Goal: Information Seeking & Learning: Learn about a topic

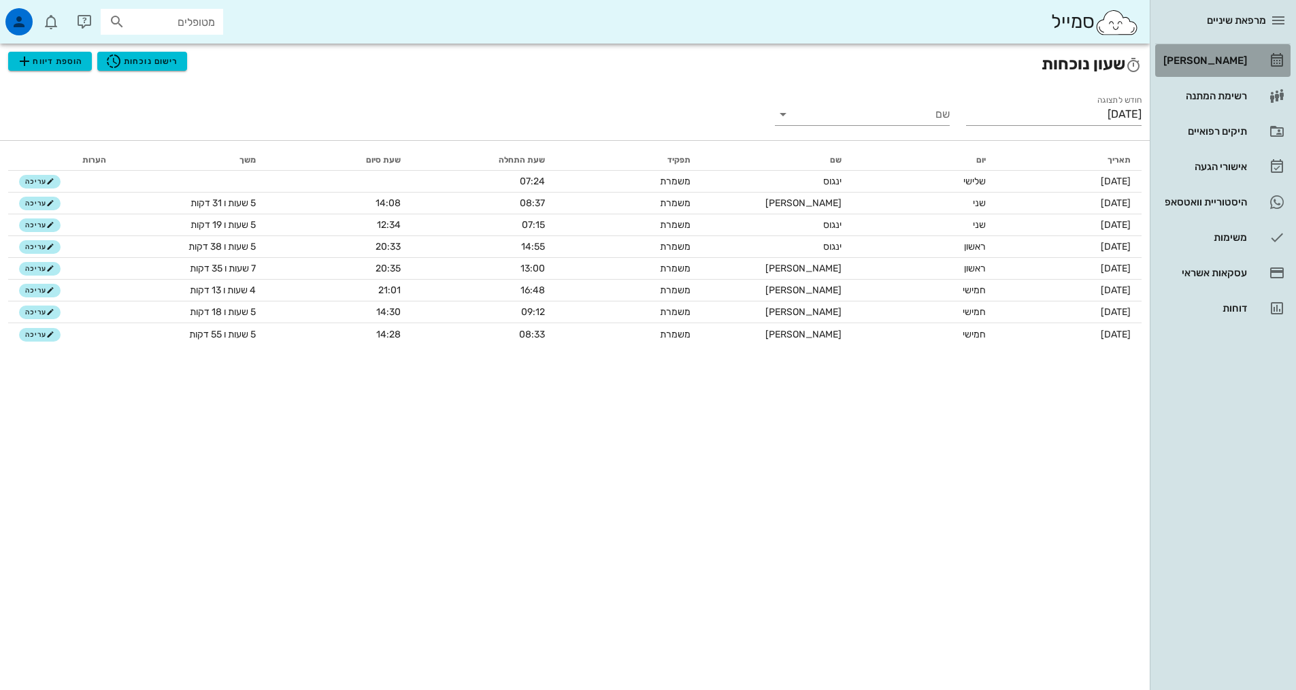
click at [1236, 52] on div "[PERSON_NAME]" at bounding box center [1204, 61] width 86 height 22
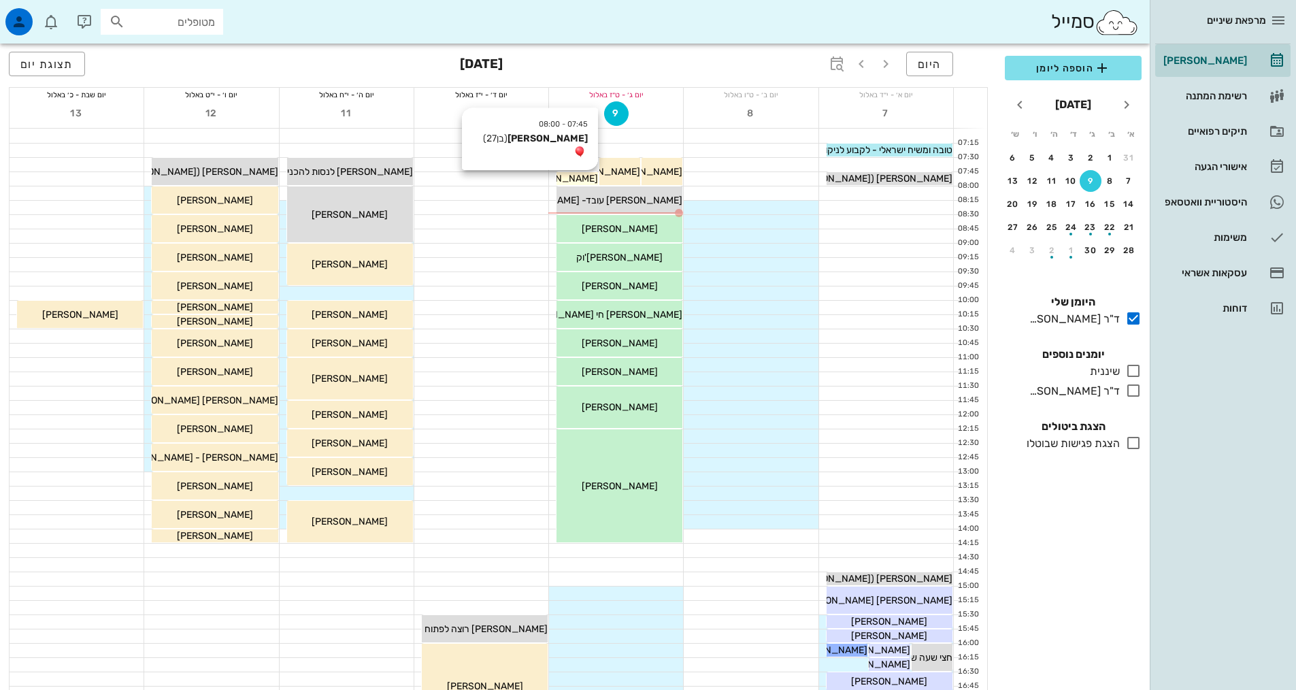
click at [570, 182] on span "[PERSON_NAME]" at bounding box center [560, 179] width 76 height 12
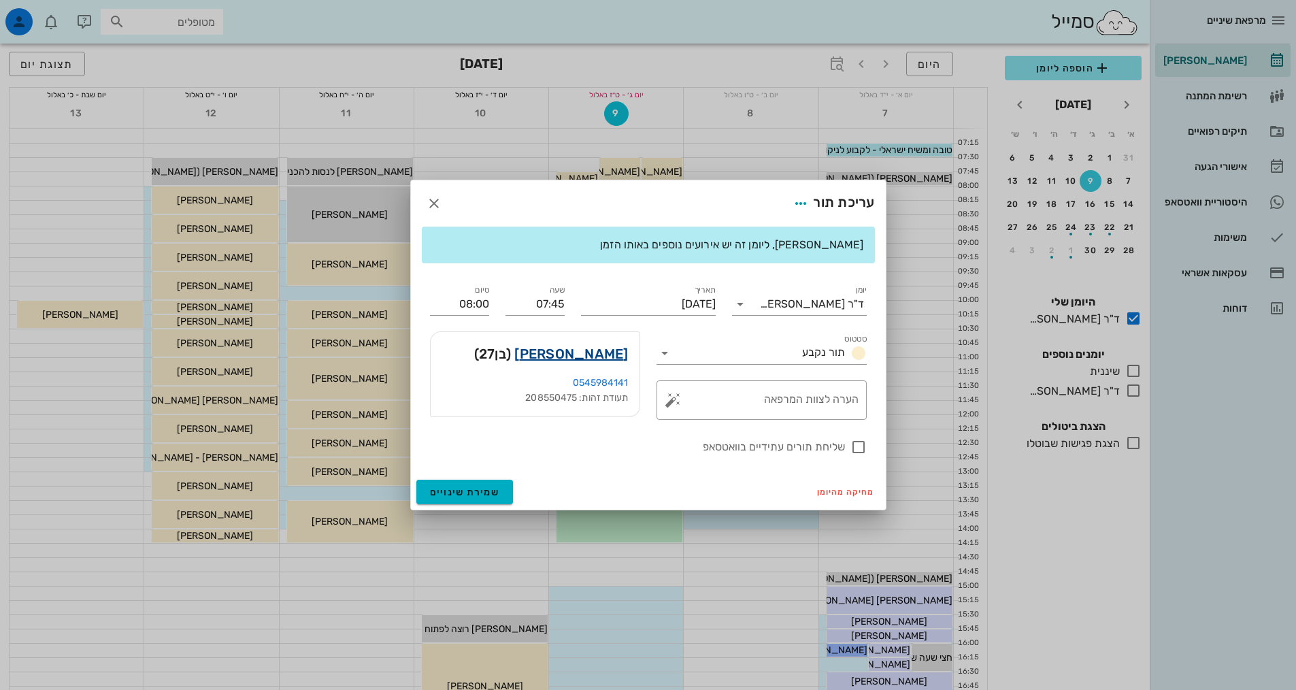
click at [605, 355] on link "[PERSON_NAME]" at bounding box center [571, 354] width 114 height 22
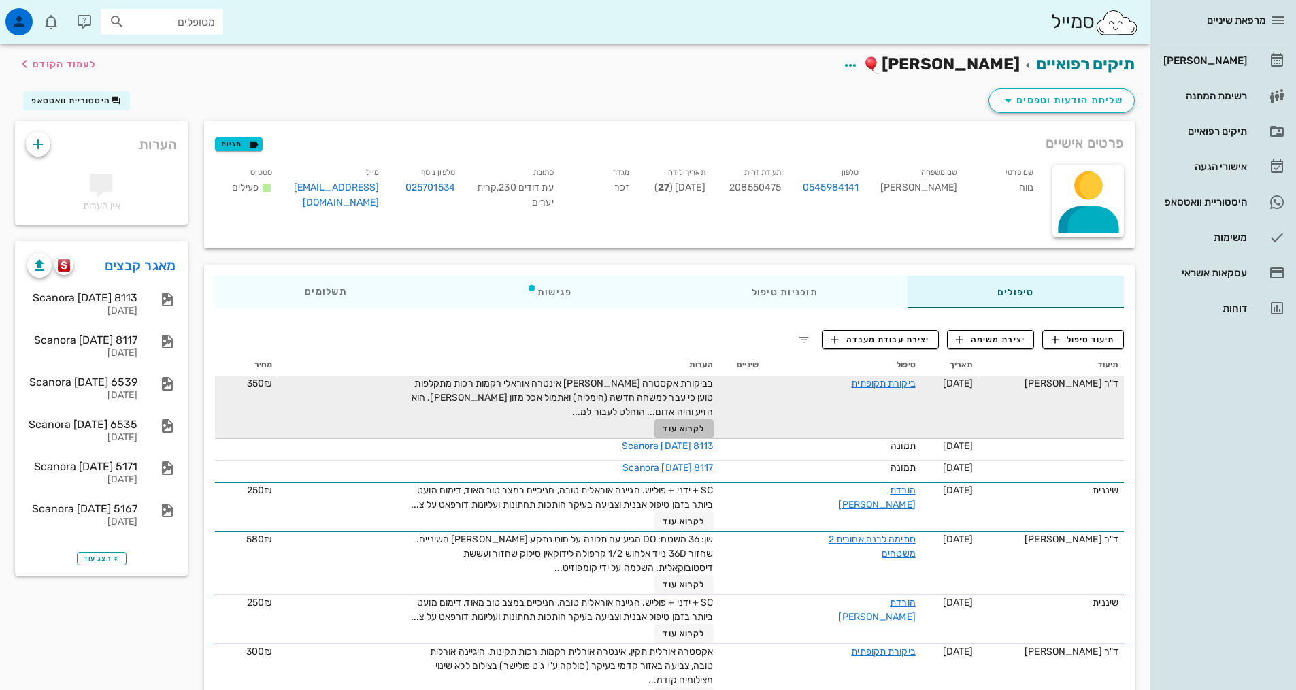
click at [673, 429] on span "לקרוא עוד" at bounding box center [684, 429] width 42 height 10
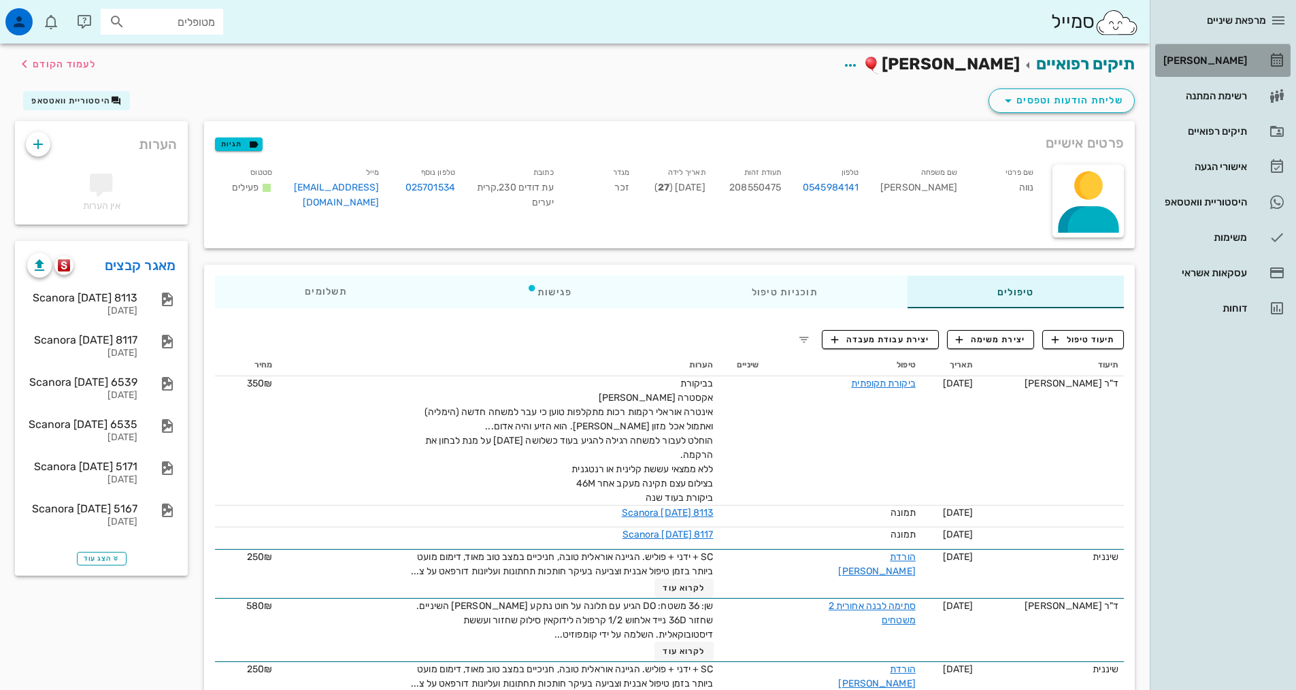
click at [1226, 57] on div "[PERSON_NAME]" at bounding box center [1204, 60] width 86 height 11
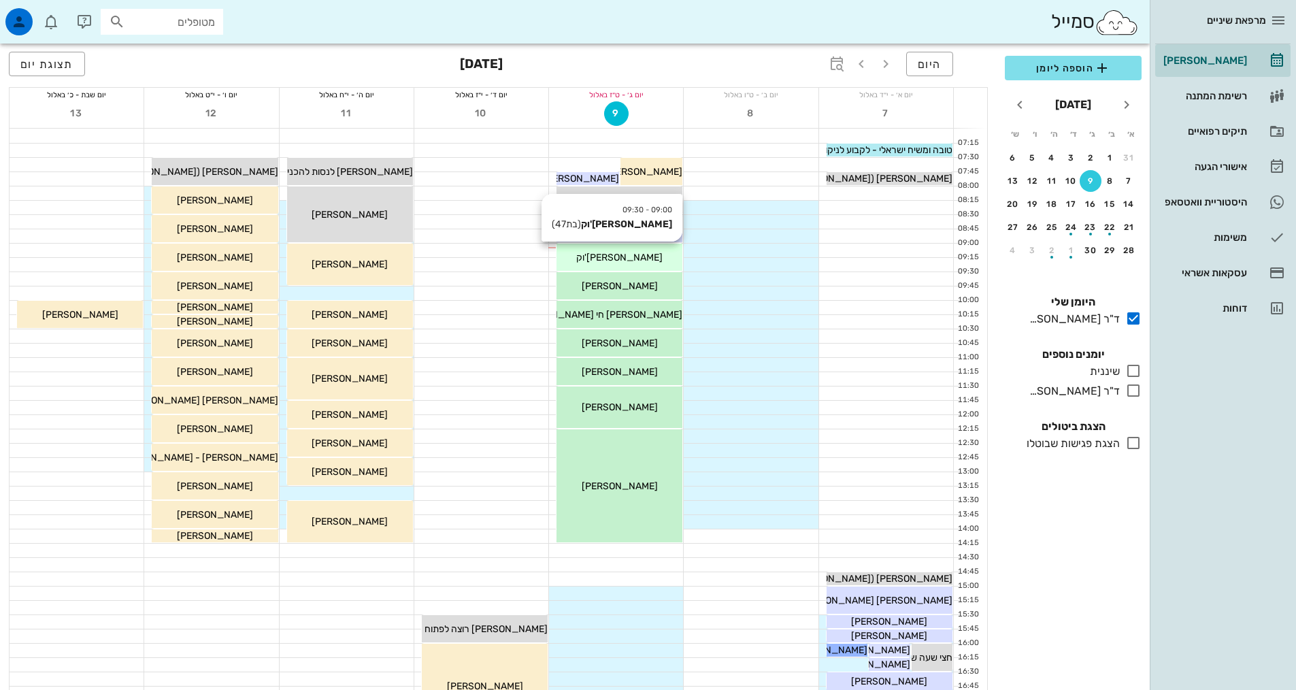
click at [619, 262] on span "[PERSON_NAME]'וק" at bounding box center [619, 258] width 86 height 12
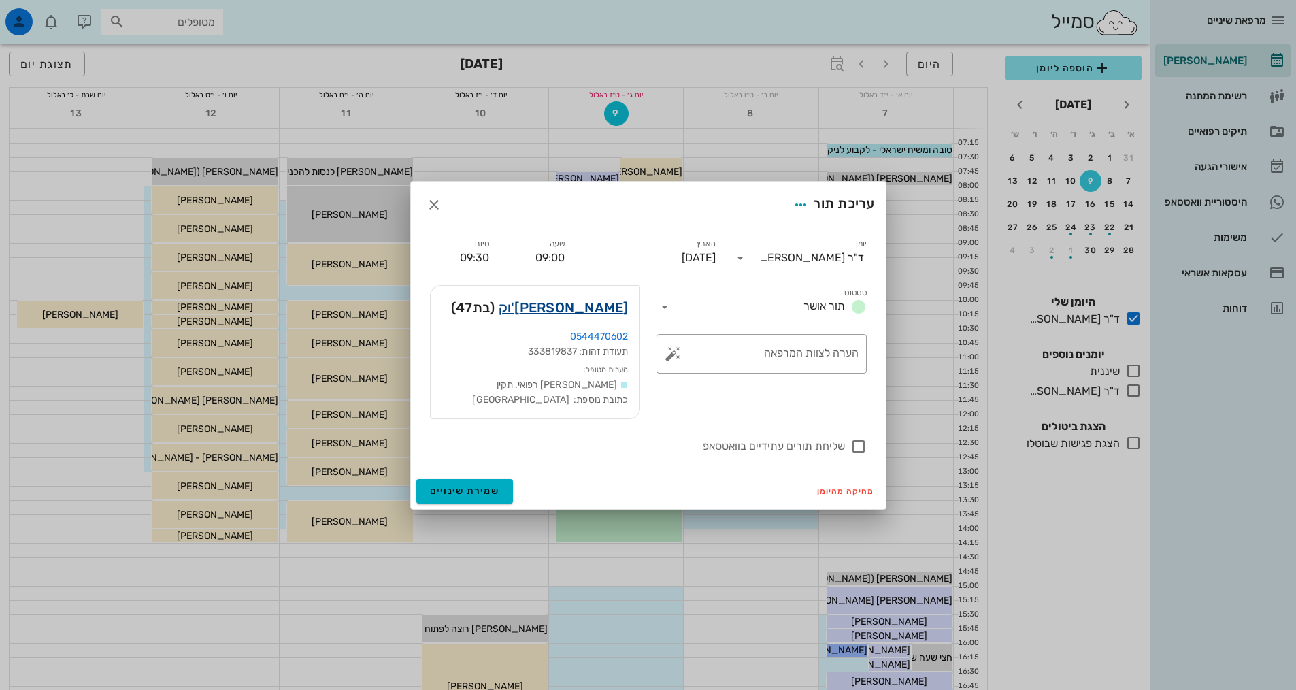
click at [601, 297] on link "[PERSON_NAME]'וק" at bounding box center [564, 308] width 130 height 22
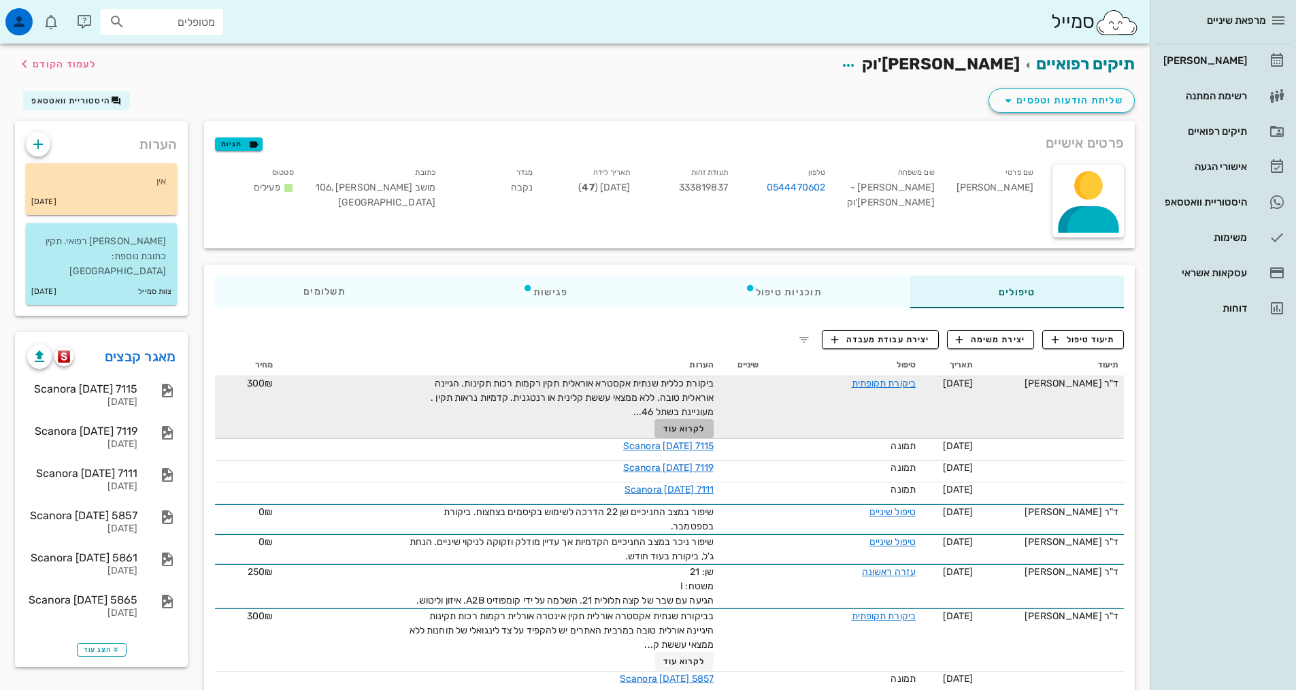
click at [676, 428] on span "לקרוא עוד" at bounding box center [685, 429] width 42 height 10
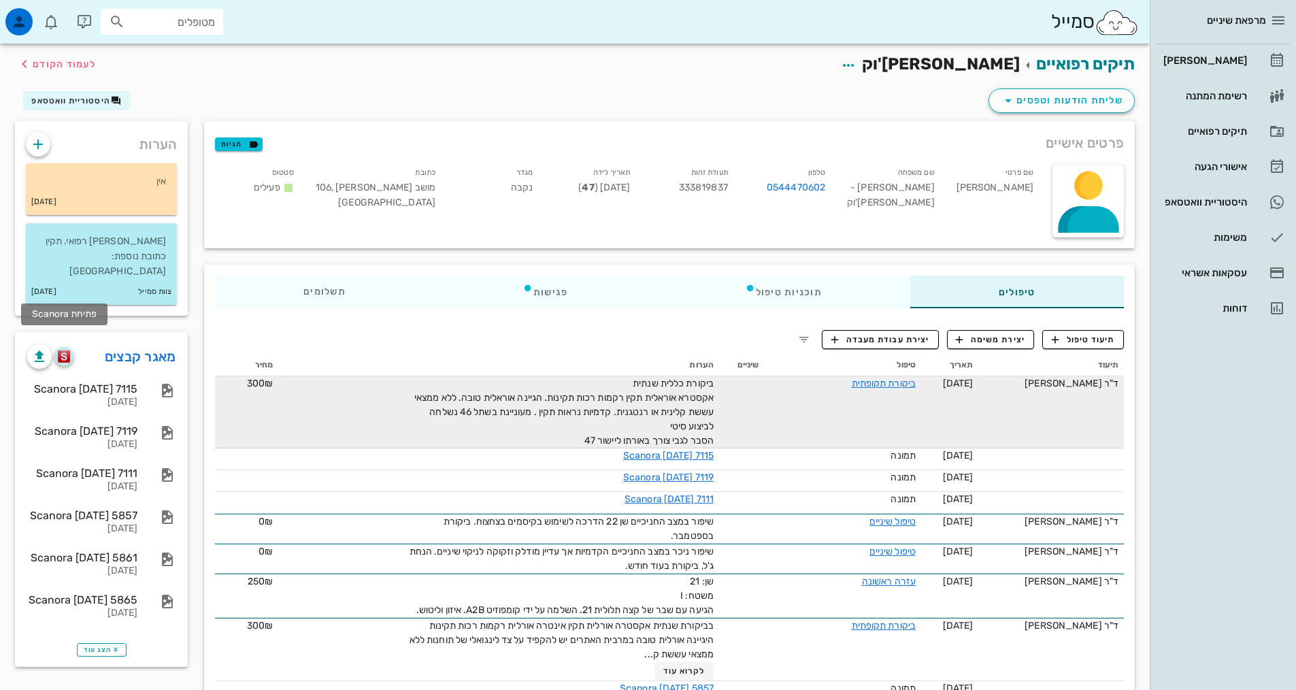
click at [69, 350] on img "button" at bounding box center [64, 356] width 13 height 12
click at [126, 397] on div "[DATE]" at bounding box center [82, 403] width 110 height 12
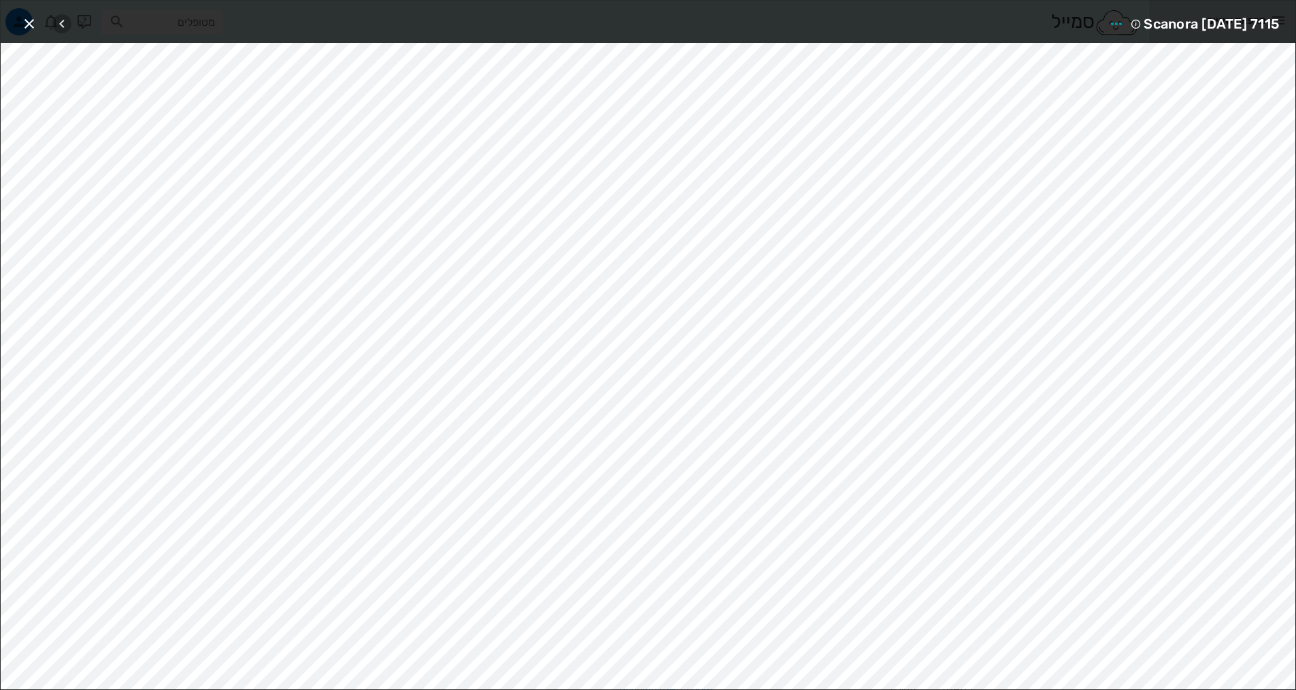
click at [67, 22] on icon "button" at bounding box center [62, 24] width 16 height 16
